Goal: Task Accomplishment & Management: Use online tool/utility

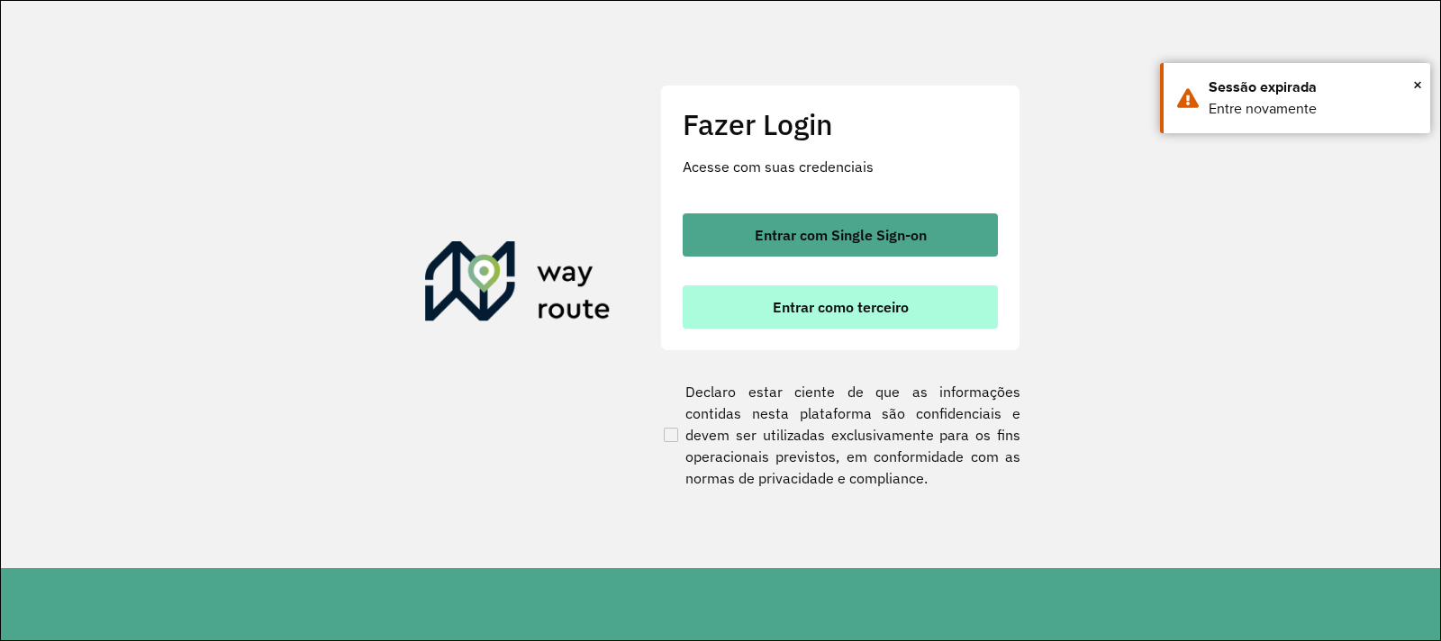
click at [850, 305] on span "Entrar como terceiro" at bounding box center [841, 307] width 136 height 14
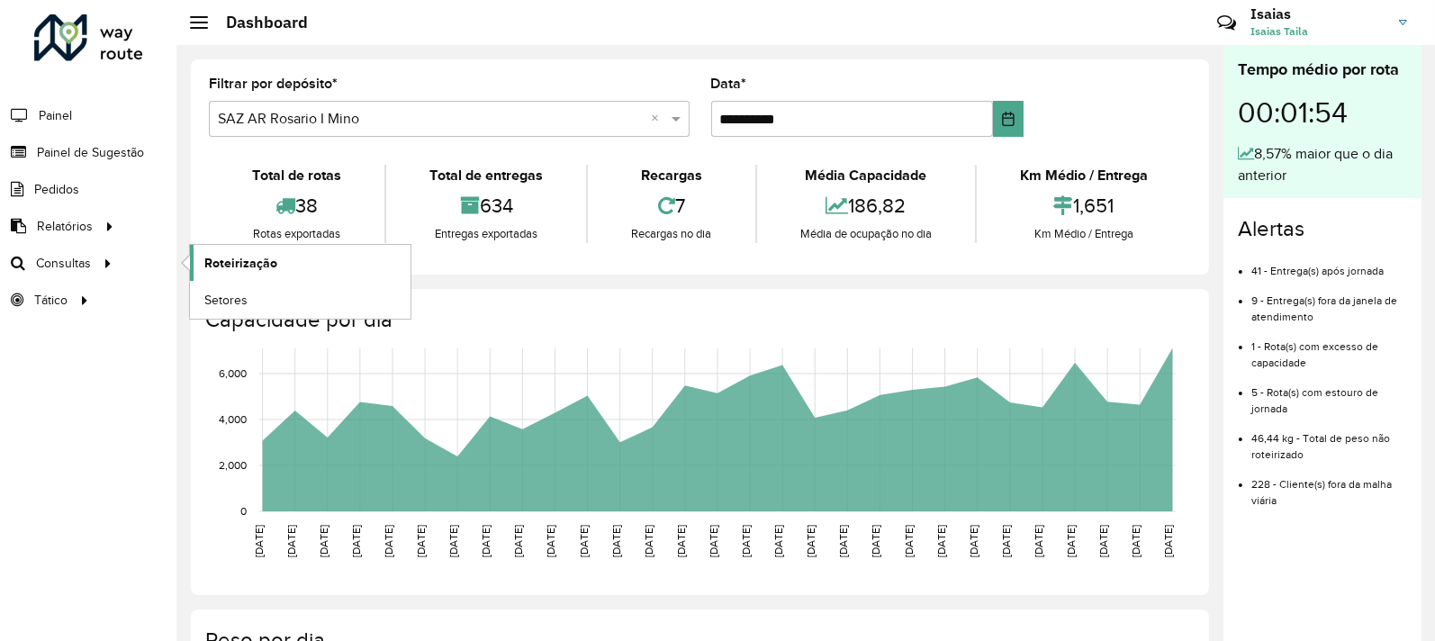
click at [308, 276] on link "Roteirização" at bounding box center [300, 263] width 221 height 36
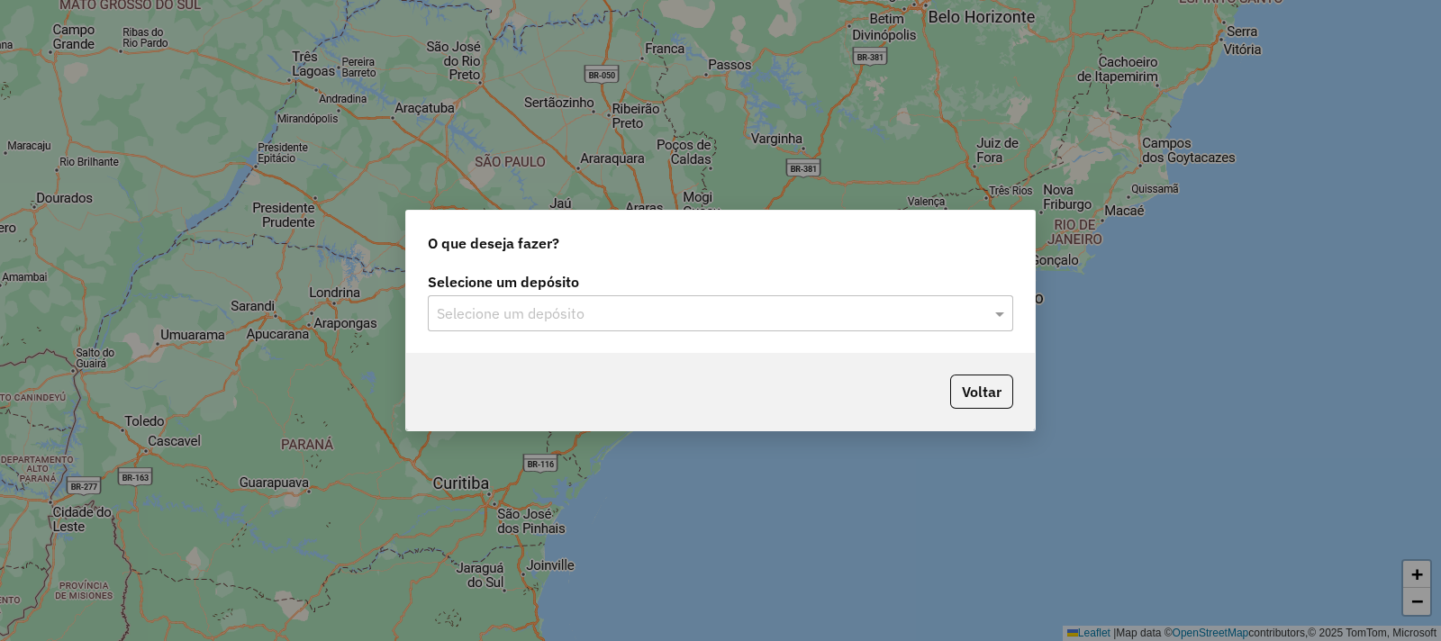
click at [538, 279] on label "Selecione um depósito" at bounding box center [720, 282] width 585 height 22
click at [552, 327] on div "Selecione um depósito" at bounding box center [720, 313] width 585 height 36
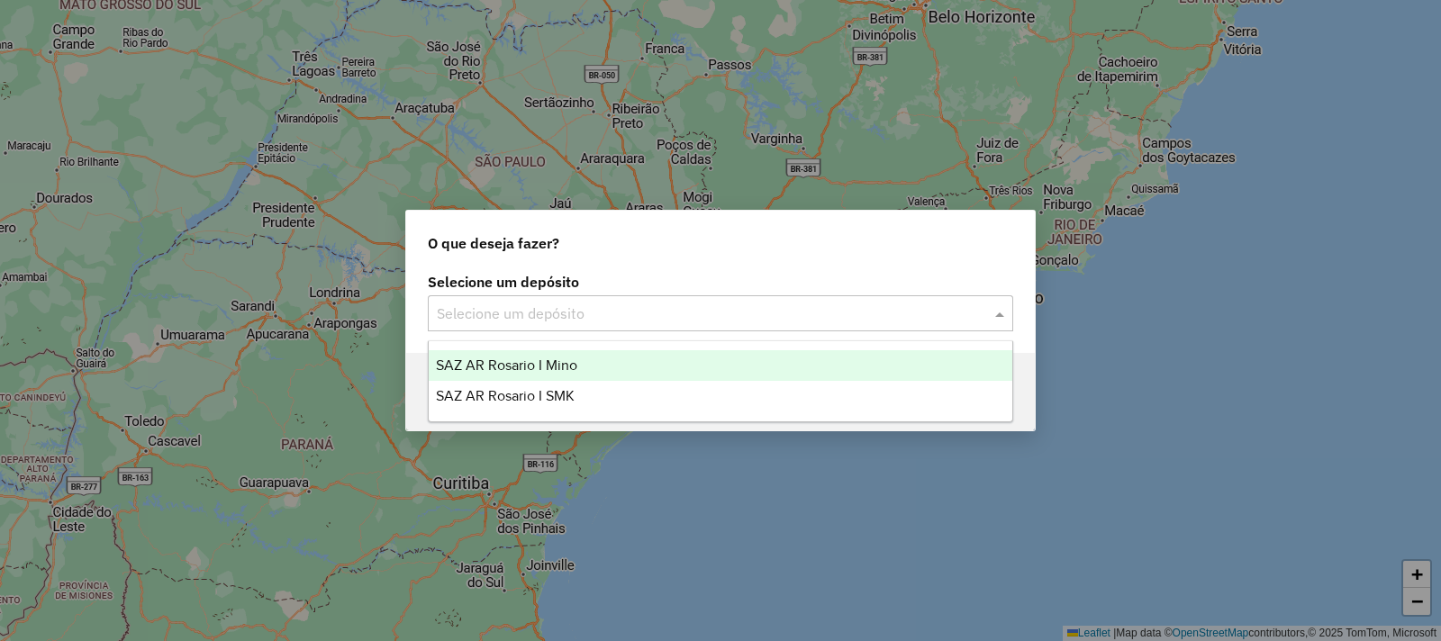
click at [561, 389] on span "SAZ AR Rosario I SMK" at bounding box center [505, 395] width 139 height 15
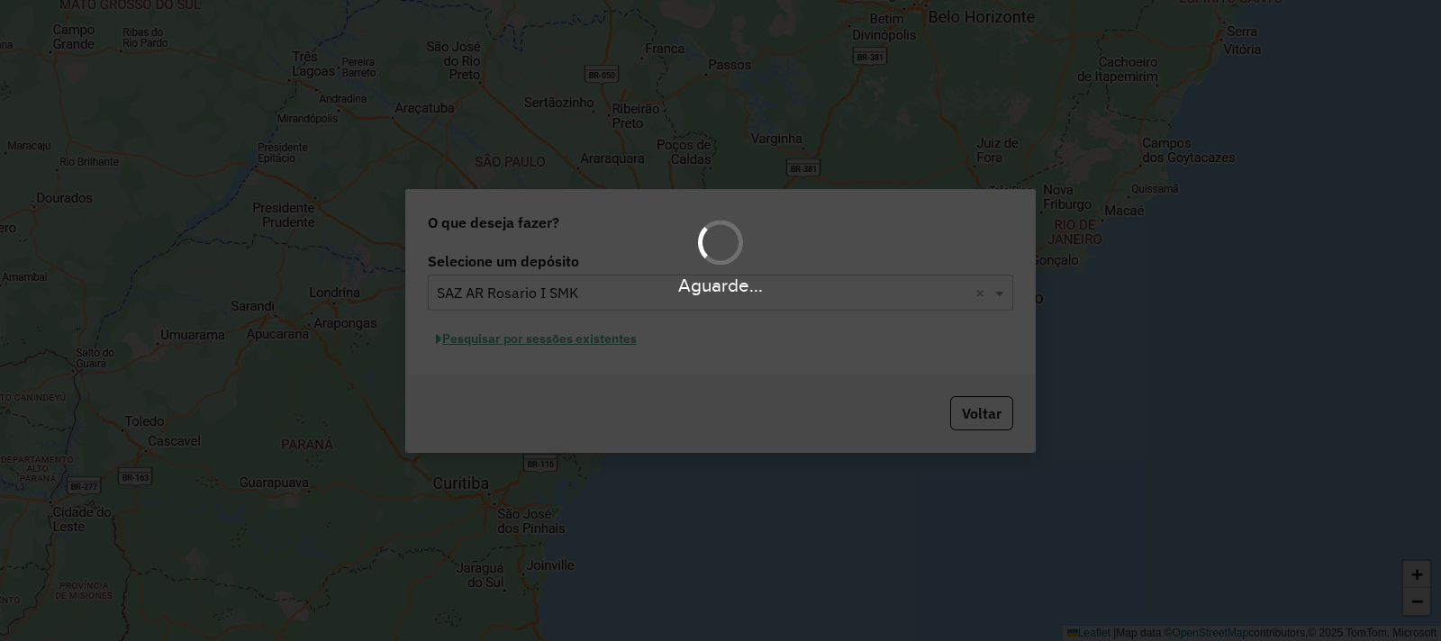
click at [571, 328] on div "Aguarde..." at bounding box center [720, 320] width 1441 height 641
click at [572, 306] on div "Aguarde..." at bounding box center [720, 320] width 1441 height 641
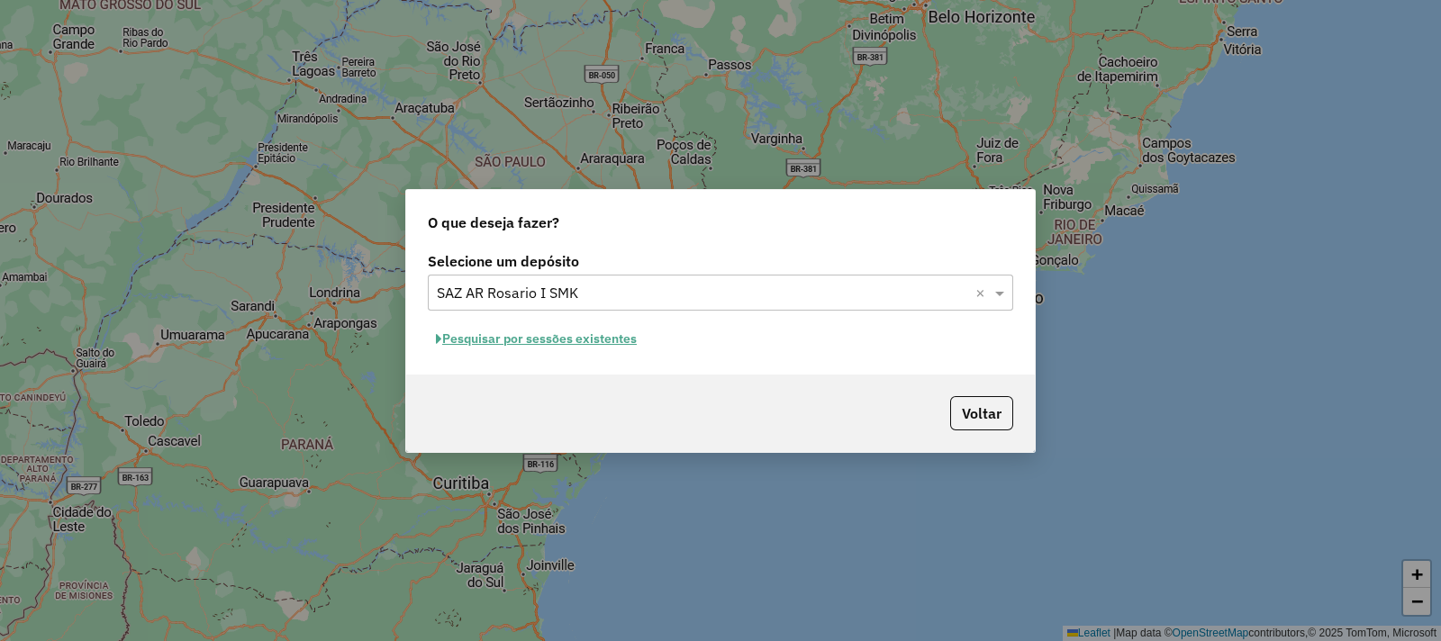
click at [572, 306] on div "Selecione um depósito × SAZ AR Rosario I SMK ×" at bounding box center [720, 293] width 585 height 36
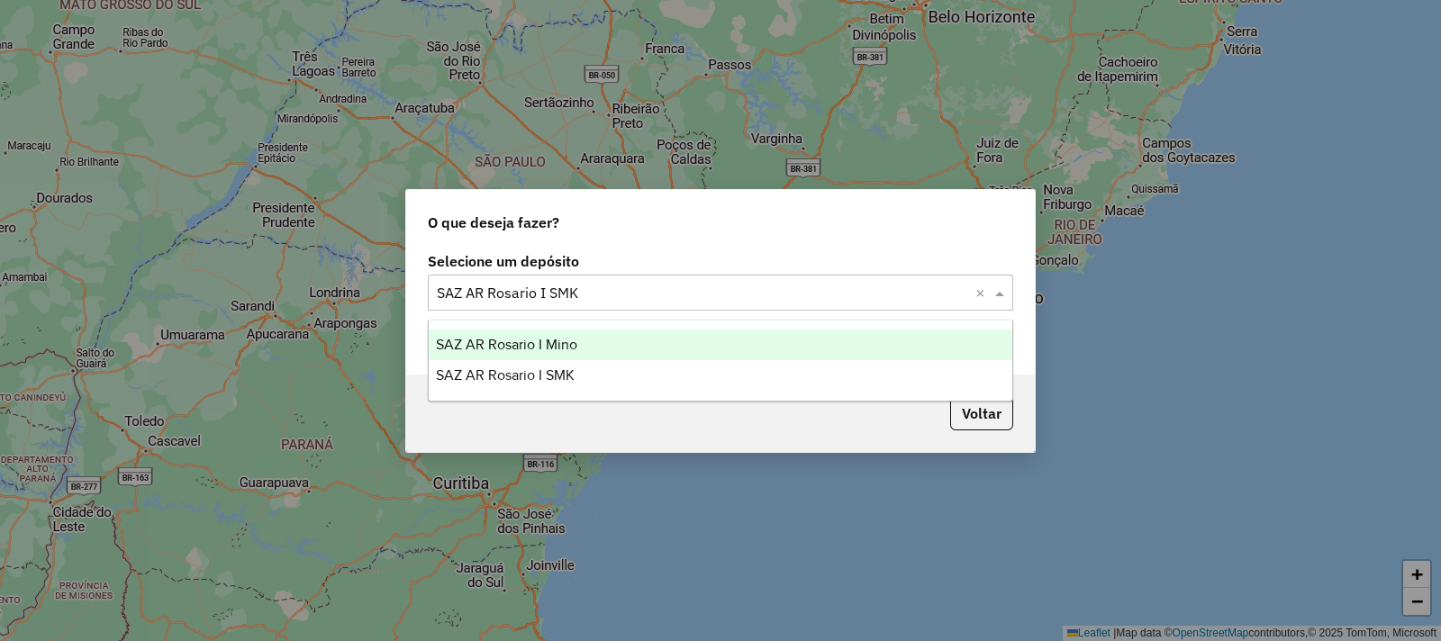
click at [572, 342] on span "SAZ AR Rosario I Mino" at bounding box center [506, 344] width 141 height 15
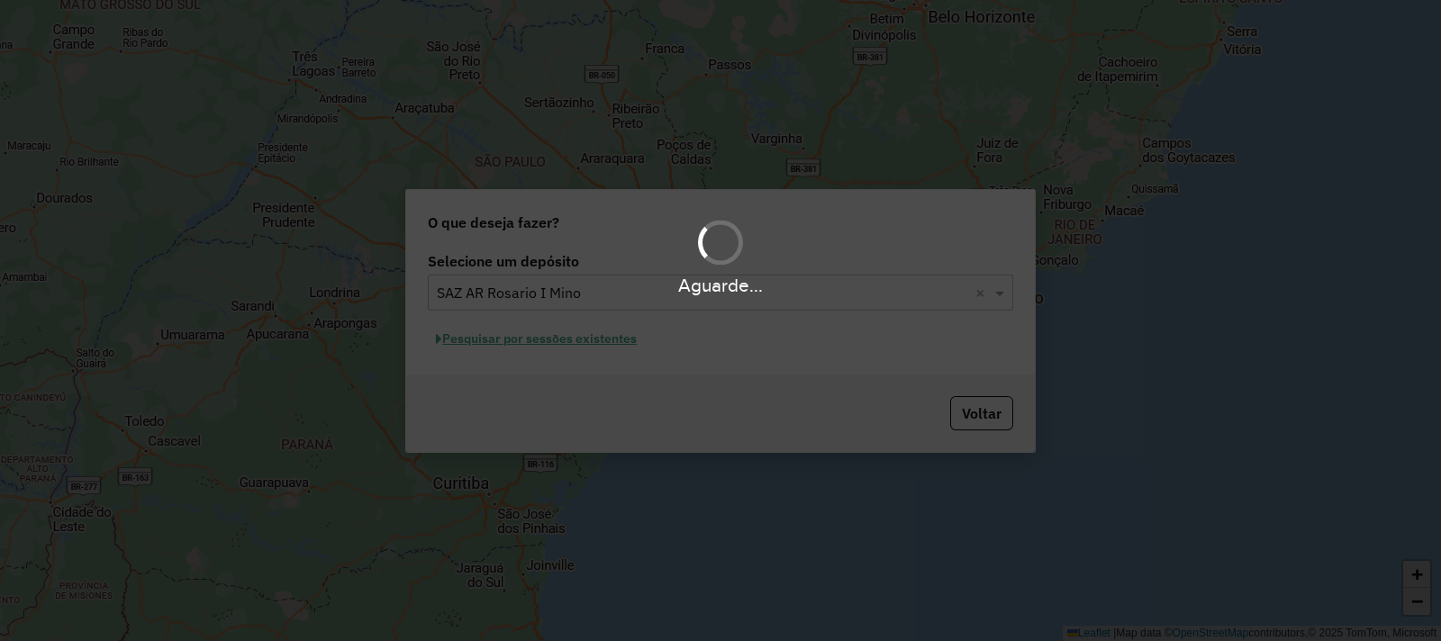
click at [512, 348] on hb-app "Aguarde... Pop-up bloqueado! Seu navegador bloqueou automáticamente a abertura …" at bounding box center [720, 320] width 1441 height 641
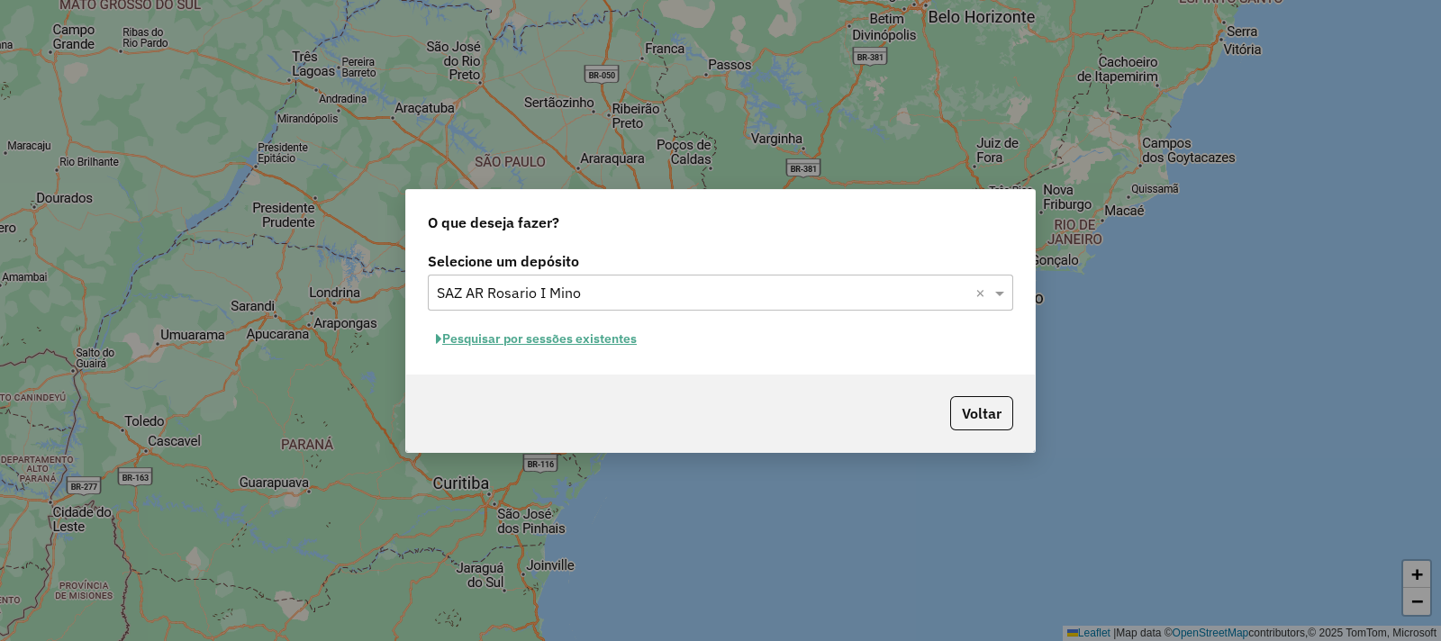
click at [513, 343] on button "Pesquisar por sessões existentes" at bounding box center [536, 339] width 217 height 28
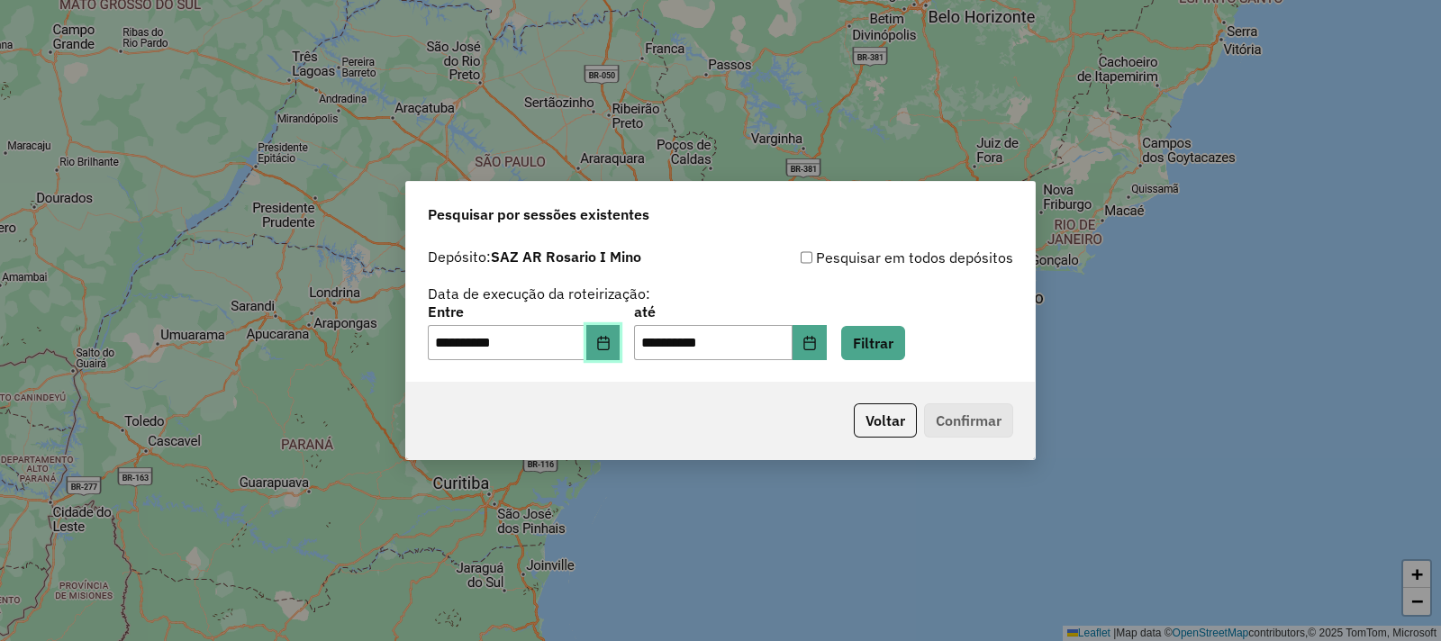
click at [619, 330] on button "Choose Date" at bounding box center [603, 343] width 34 height 36
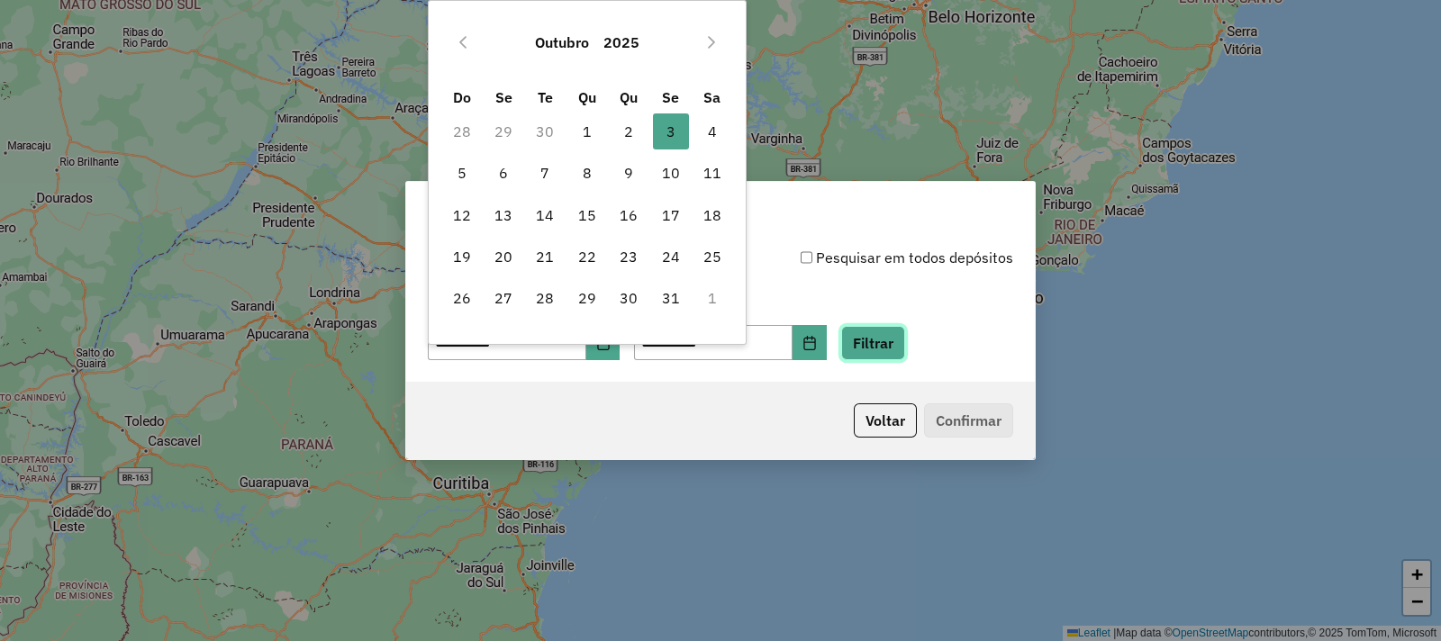
click at [892, 340] on button "Filtrar" at bounding box center [873, 343] width 64 height 34
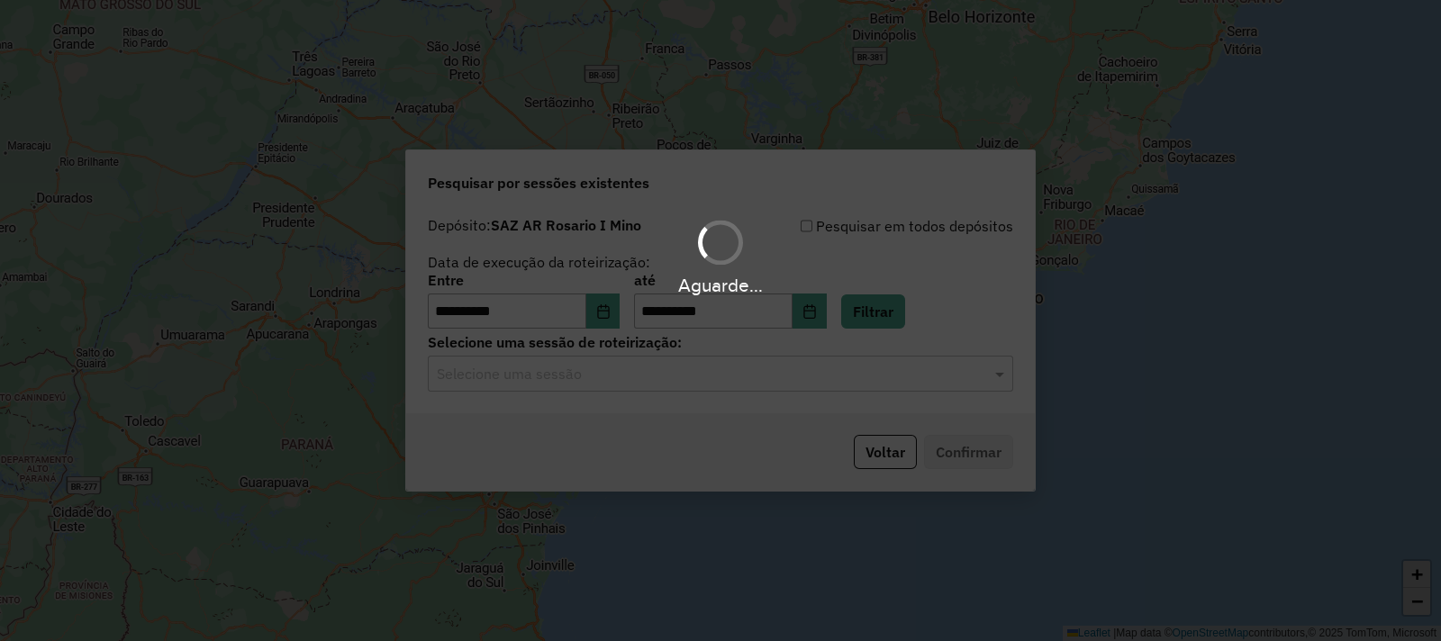
click at [630, 381] on div "Aguarde..." at bounding box center [720, 320] width 1441 height 641
click at [629, 381] on hb-app "**********" at bounding box center [720, 320] width 1441 height 641
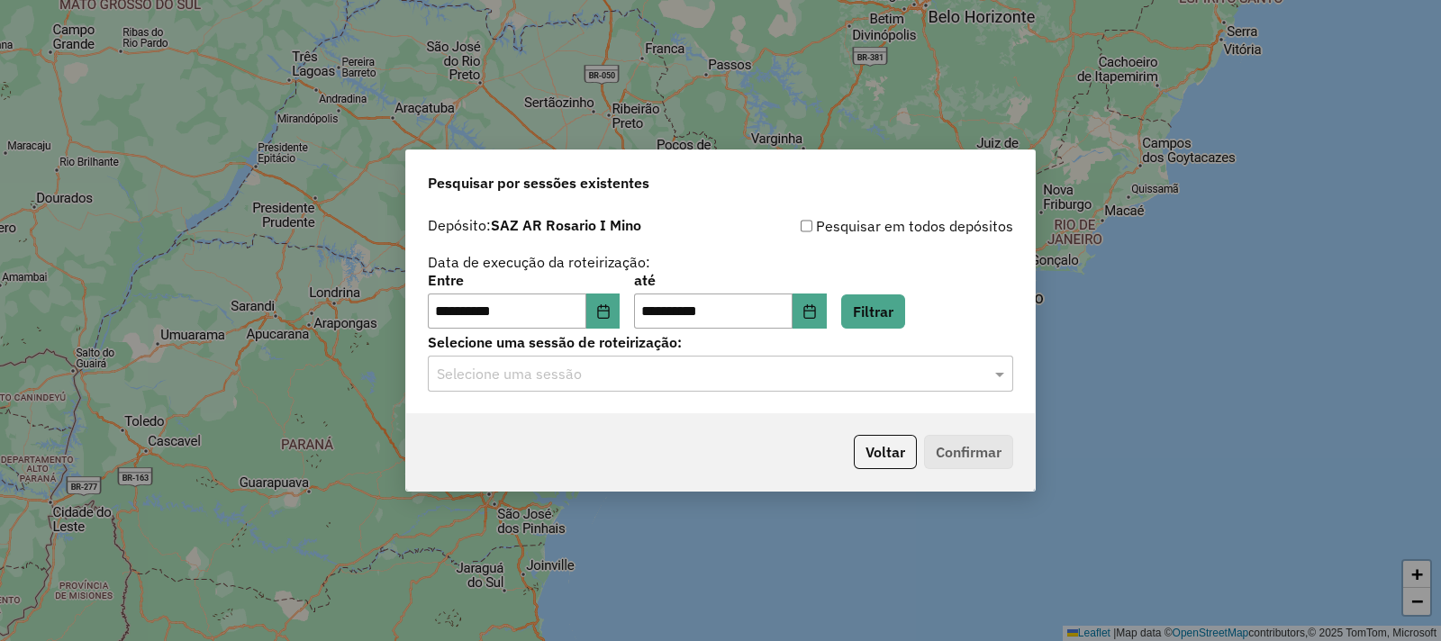
click at [629, 380] on input "text" at bounding box center [702, 375] width 531 height 22
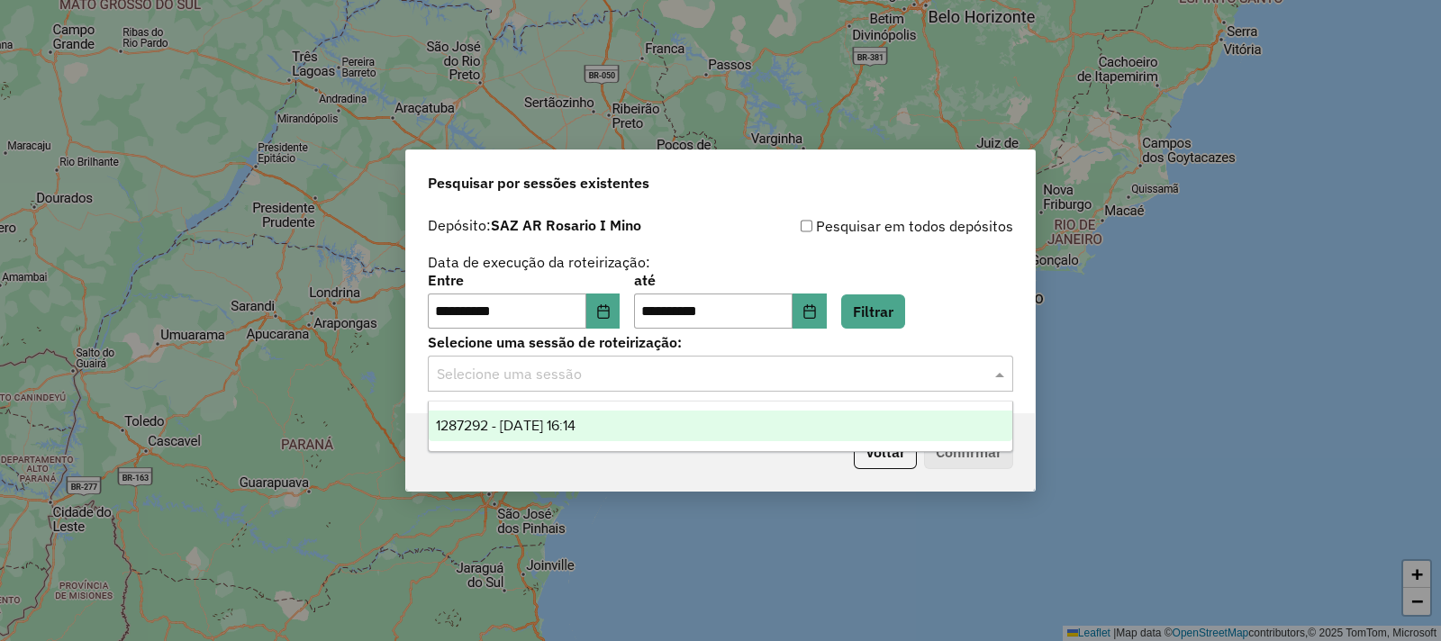
click at [626, 429] on div "1287292 - 03/10/2025 16:14" at bounding box center [720, 426] width 583 height 31
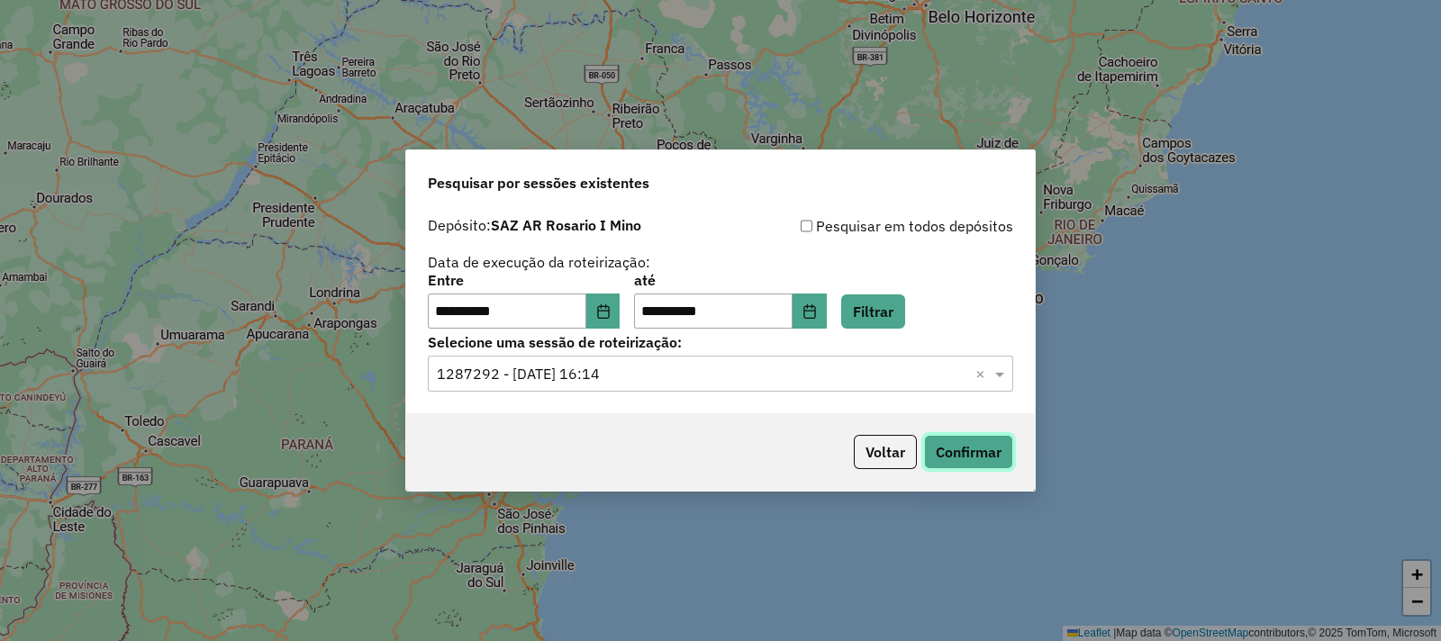
click at [958, 455] on button "Confirmar" at bounding box center [968, 452] width 89 height 34
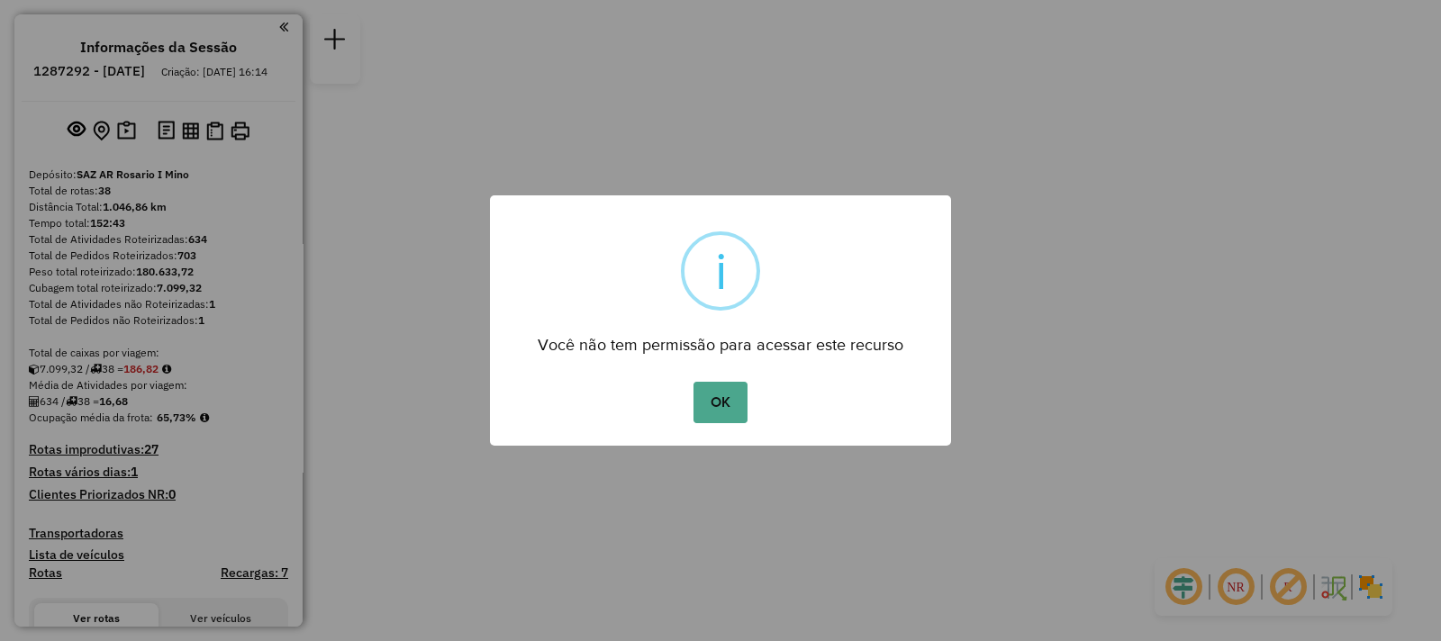
click at [689, 410] on div "OK No Cancel" at bounding box center [720, 402] width 461 height 50
click at [703, 411] on button "OK" at bounding box center [719, 402] width 53 height 41
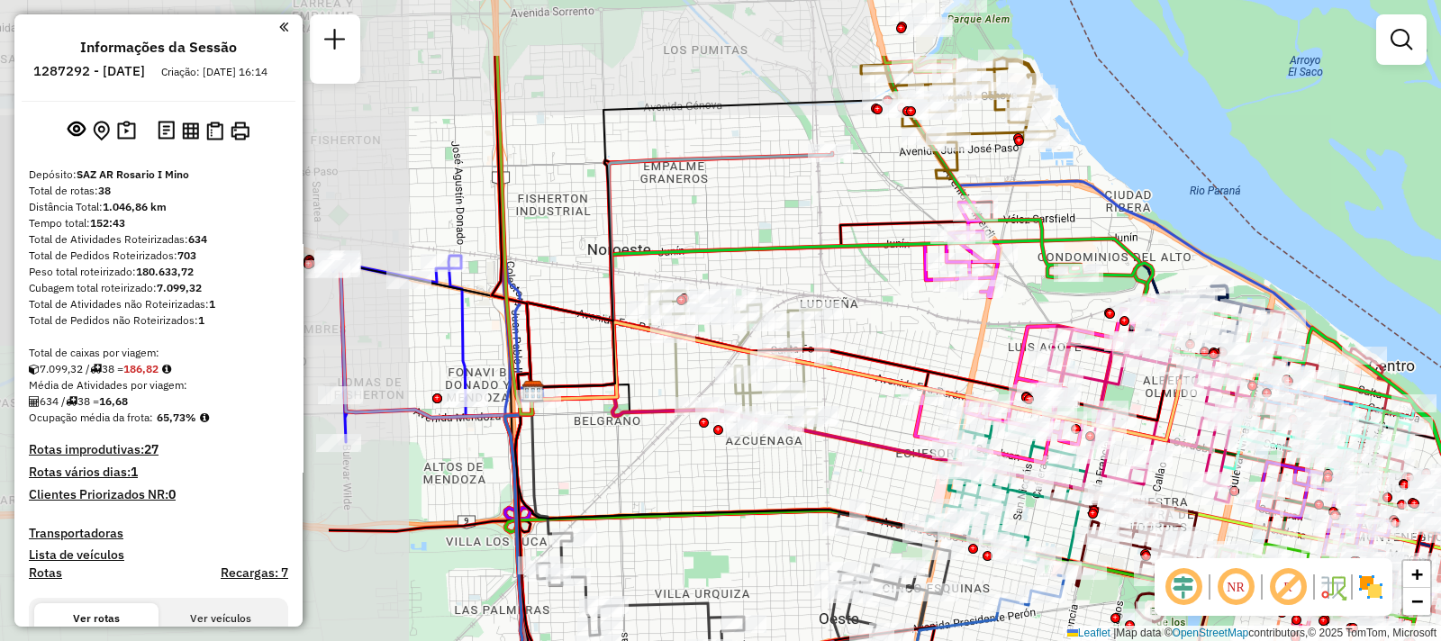
drag, startPoint x: 621, startPoint y: 202, endPoint x: 1094, endPoint y: 321, distance: 487.6
click at [1094, 321] on div "Janela de atendimento Grade de atendimento Capacidade Transportadoras Veículos …" at bounding box center [720, 320] width 1441 height 641
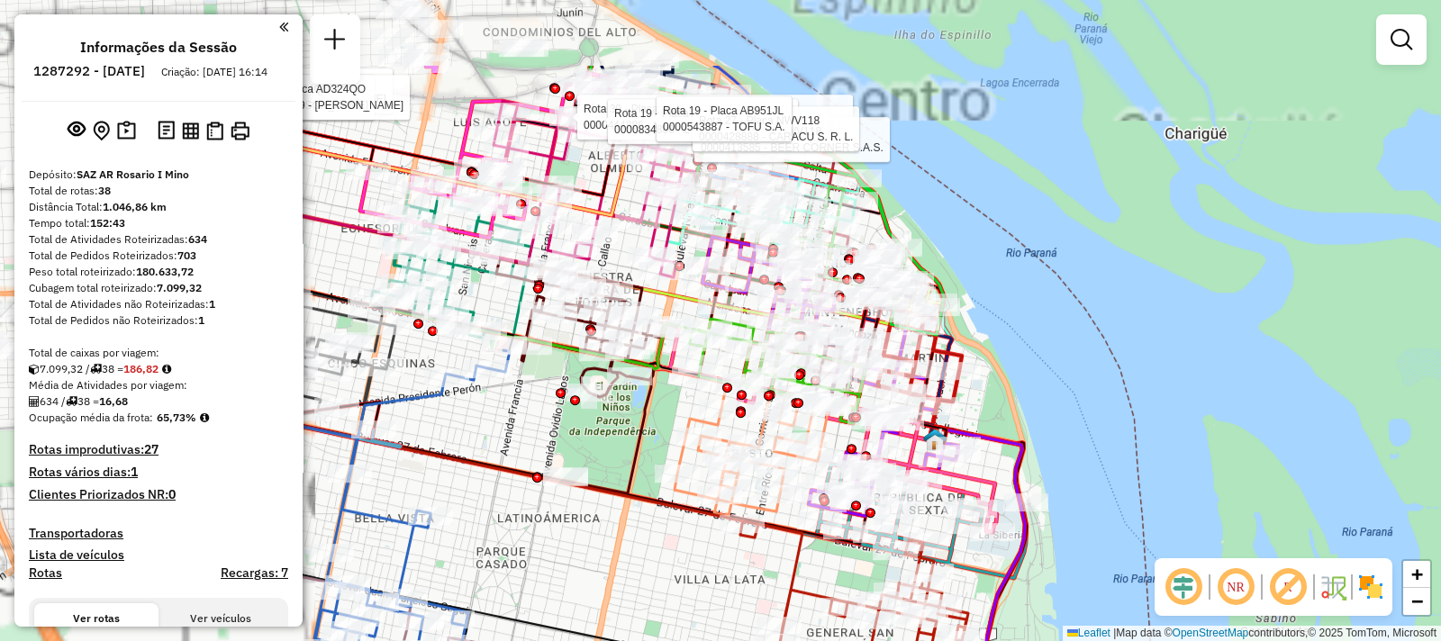
drag, startPoint x: 666, startPoint y: 294, endPoint x: 1015, endPoint y: 403, distance: 365.1
click at [1017, 407] on div "Rota 30 - Placa AB967EB 0000444886 - GASTRONOMIA PROFESIONAL S.R.L. Rota 19 - P…" at bounding box center [720, 320] width 1441 height 641
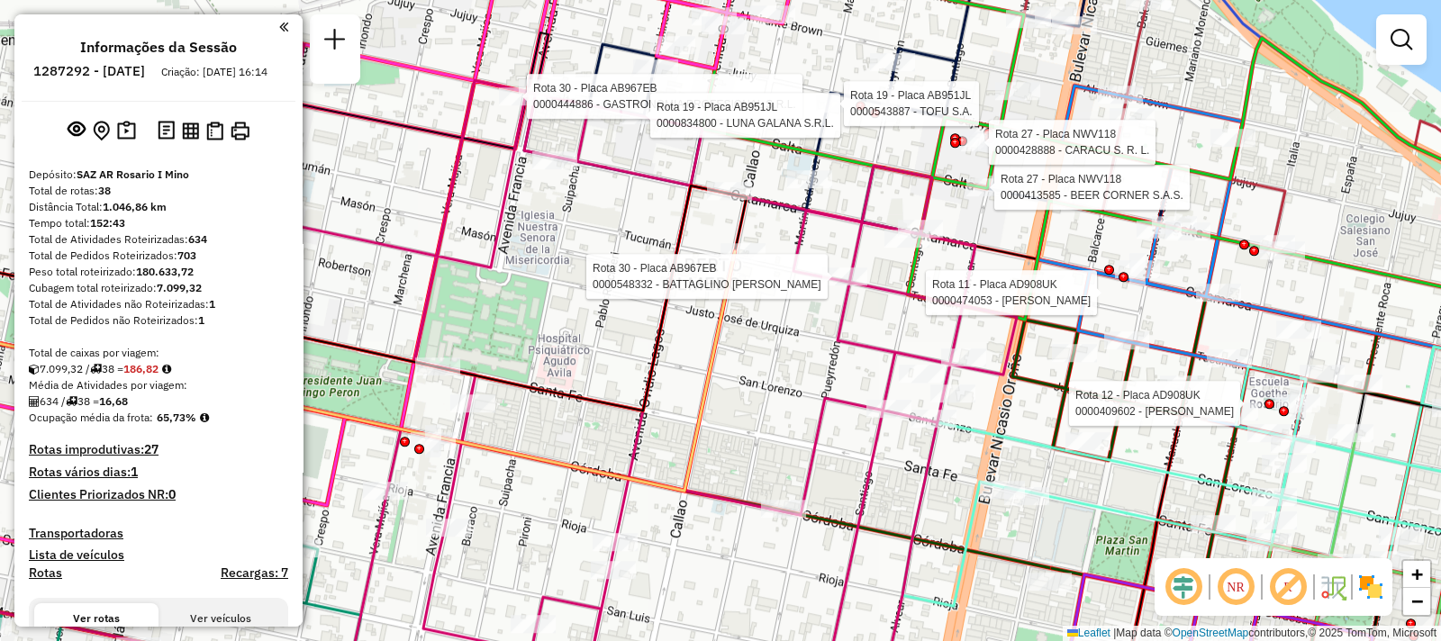
select select "**********"
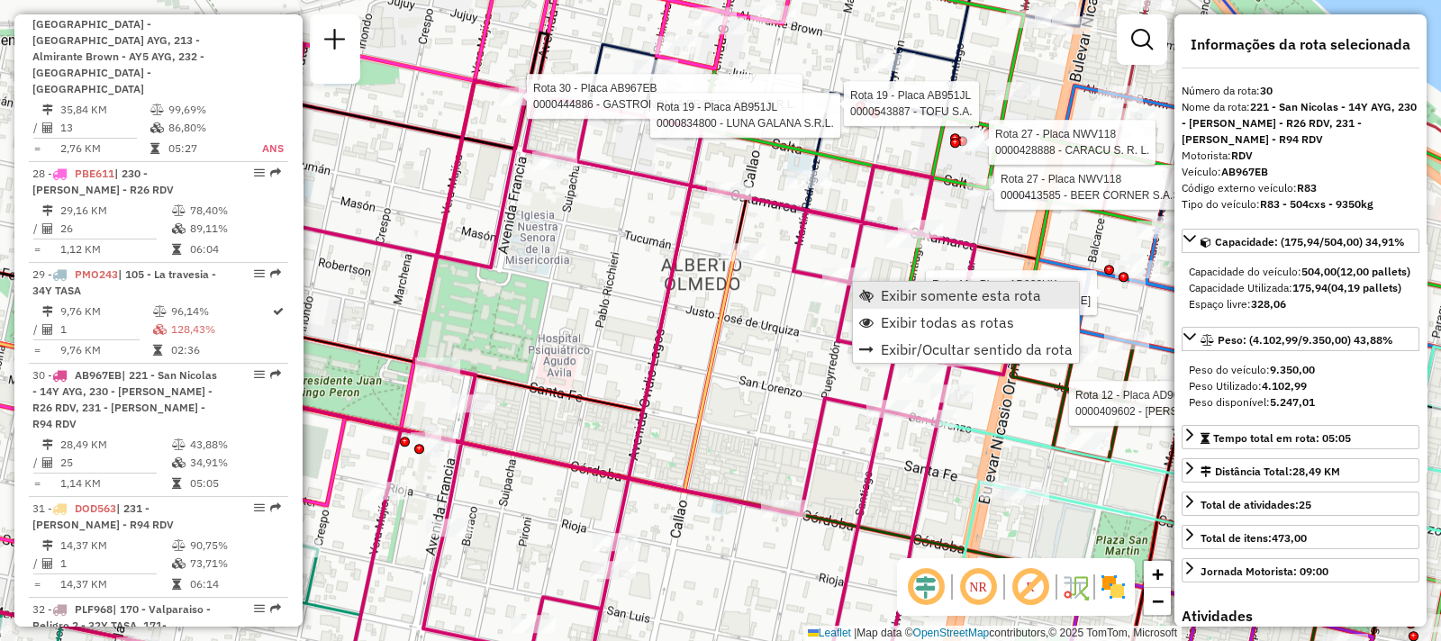
scroll to position [3935, 0]
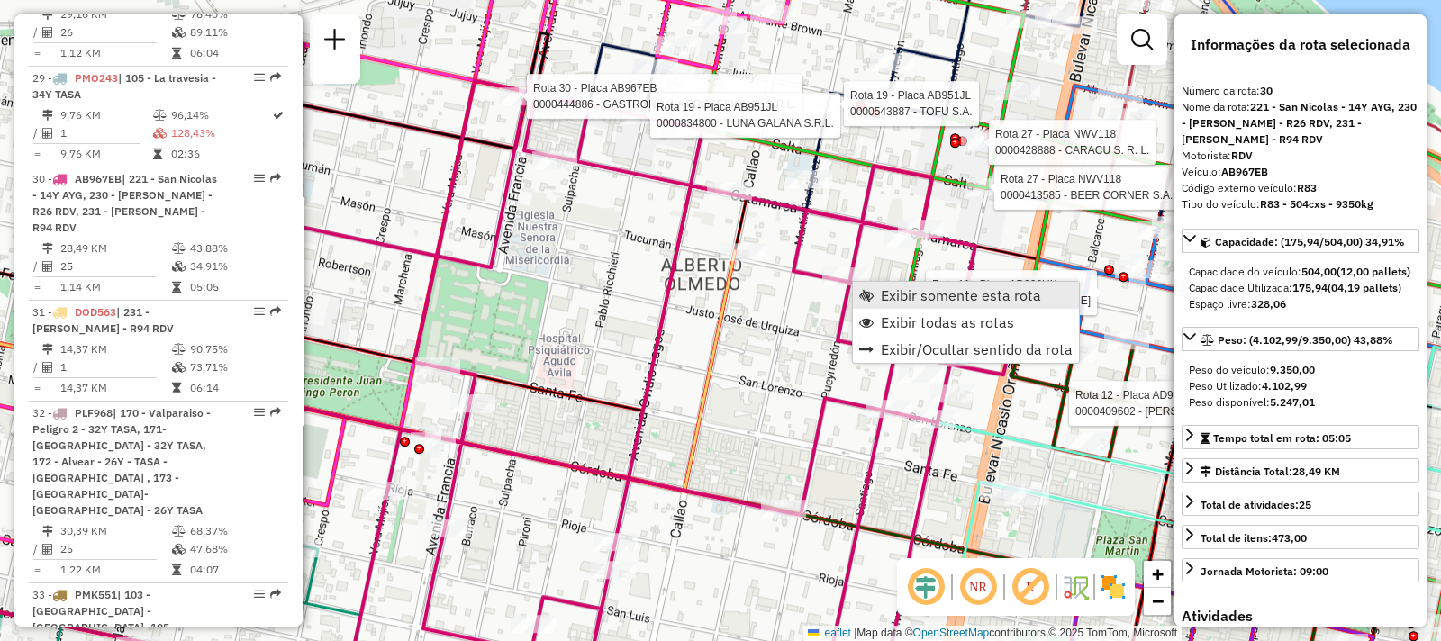
click at [867, 289] on span "Exibir somente esta rota" at bounding box center [866, 295] width 14 height 14
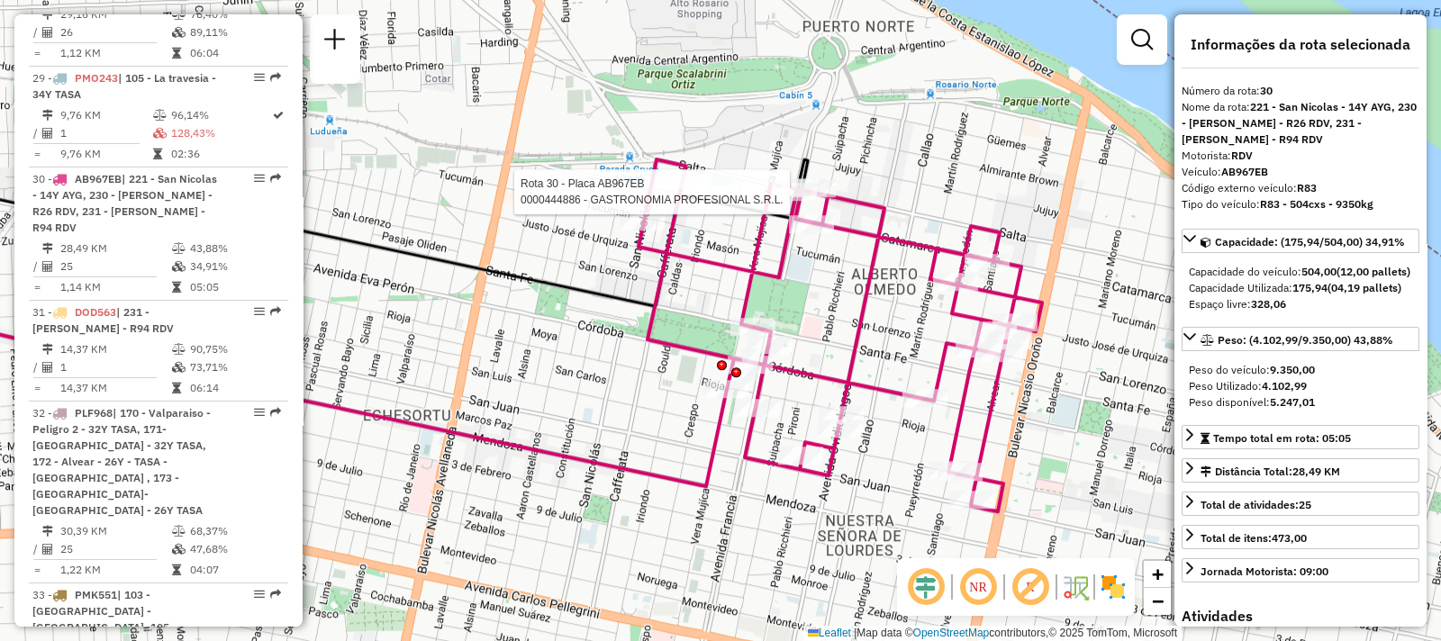
click at [825, 539] on div "Rota 30 - Placa AB967EB 0000444886 - GASTRONOMIA PROFESIONAL S.R.L. Janela de a…" at bounding box center [720, 320] width 1441 height 641
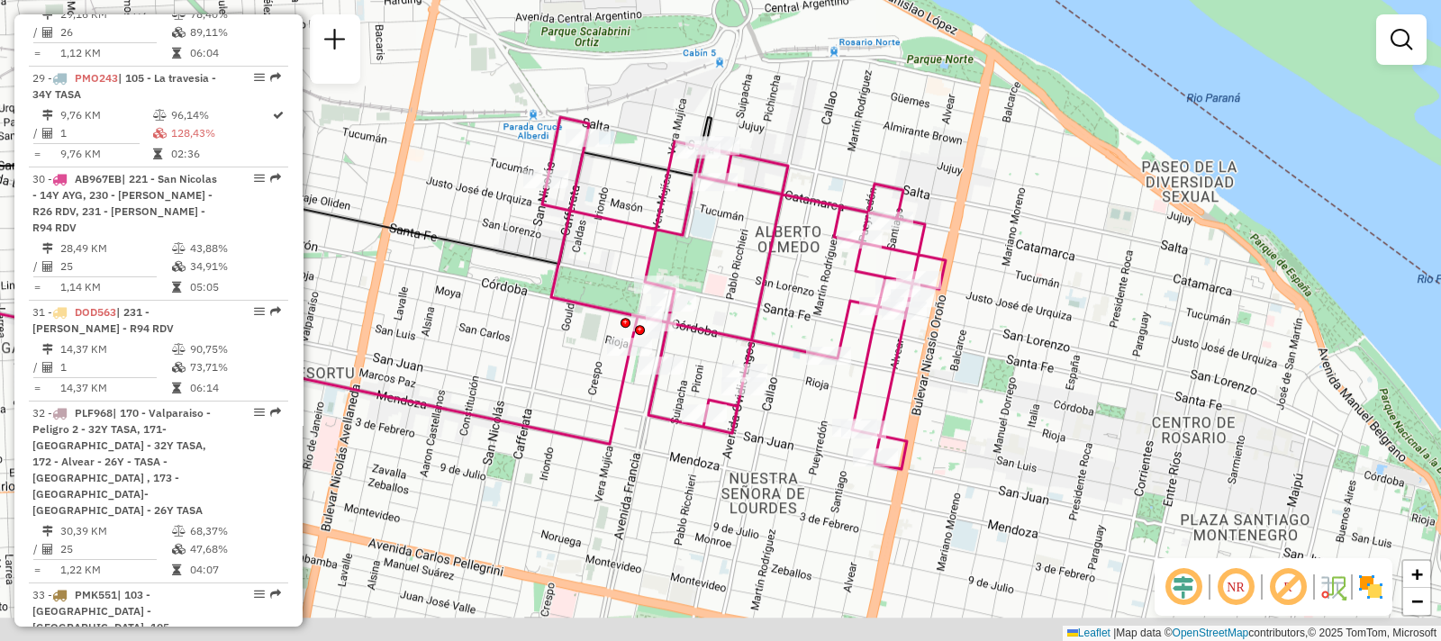
drag, startPoint x: 825, startPoint y: 538, endPoint x: 728, endPoint y: 497, distance: 104.9
click at [728, 497] on div "Janela de atendimento Grade de atendimento Capacidade Transportadoras Veículos …" at bounding box center [720, 320] width 1441 height 641
